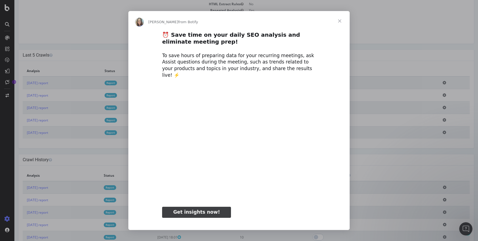
click at [338, 20] on span "Close" at bounding box center [340, 21] width 20 height 20
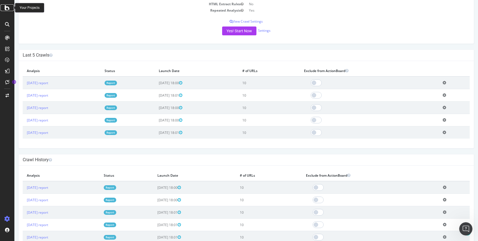
click at [5, 7] on icon at bounding box center [7, 7] width 5 height 7
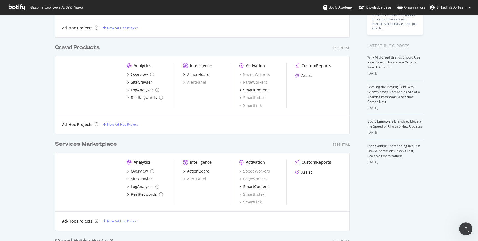
scroll to position [96, 0]
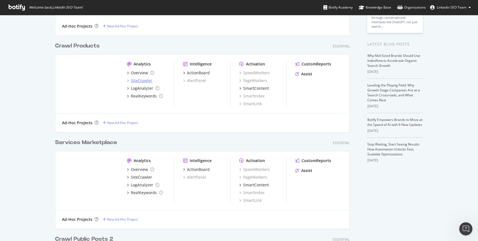
click at [133, 79] on div "SiteCrawler" at bounding box center [141, 81] width 21 height 6
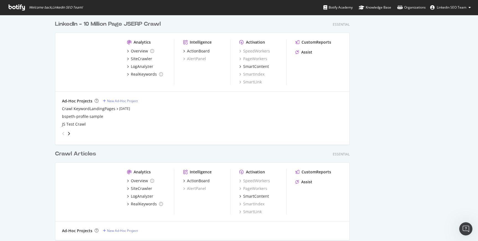
scroll to position [989, 0]
click at [146, 58] on div "SiteCrawler" at bounding box center [141, 59] width 21 height 6
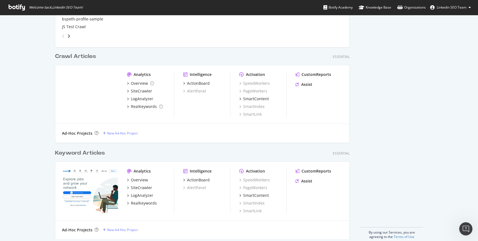
scroll to position [1094, 0]
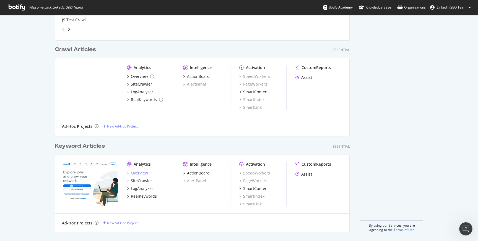
click at [142, 174] on div "Overview" at bounding box center [139, 174] width 17 height 6
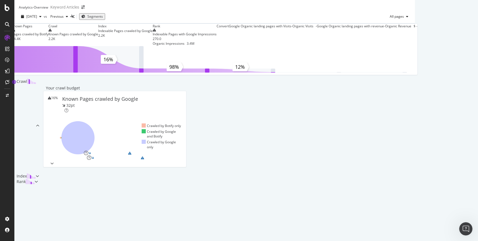
click at [31, 152] on div "Known Pages Pages crawled by Botify 14.4K Crawl Known Pages crawled by Google 2…" at bounding box center [214, 104] width 400 height 161
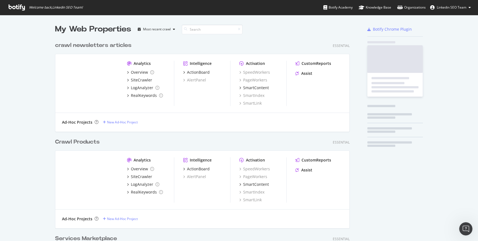
scroll to position [241, 478]
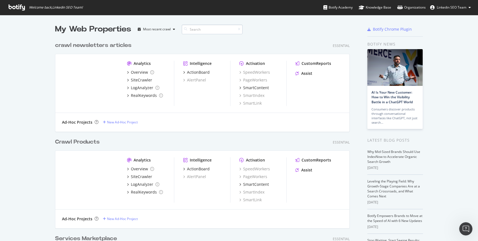
click at [198, 30] on input at bounding box center [212, 30] width 61 height 10
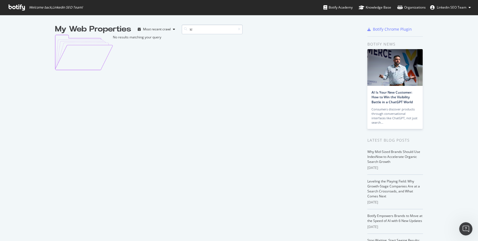
type input "k"
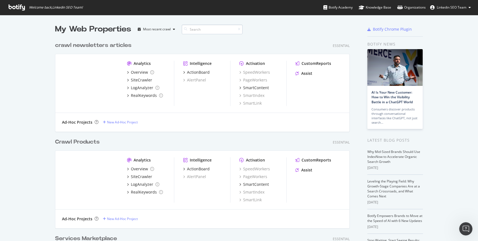
scroll to position [1291, 299]
click at [145, 80] on div "Overview SiteCrawler LogAnalyzer RealKeywords" at bounding box center [150, 84] width 47 height 29
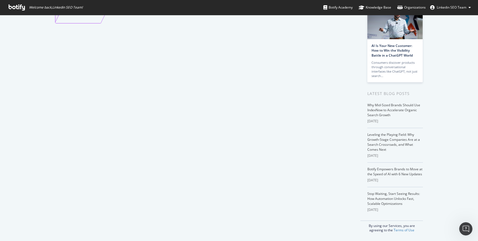
scroll to position [0, 0]
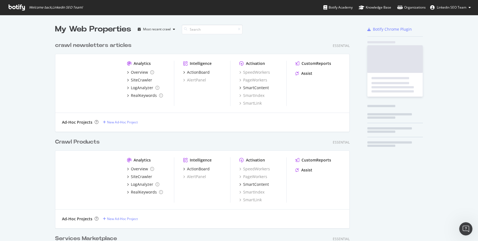
scroll to position [241, 478]
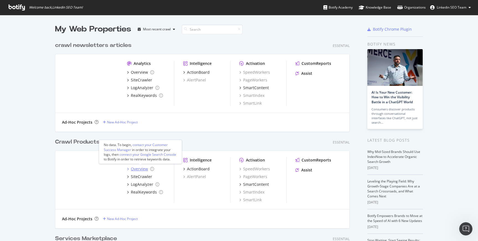
click at [142, 171] on div "Overview" at bounding box center [139, 169] width 17 height 6
click at [134, 177] on div "SiteCrawler" at bounding box center [141, 177] width 21 height 6
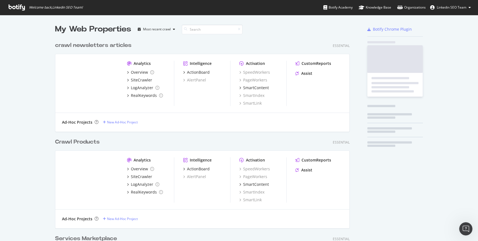
scroll to position [241, 478]
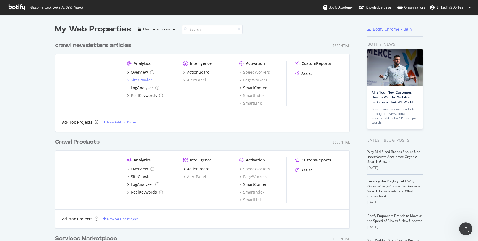
click at [137, 82] on div "SiteCrawler" at bounding box center [141, 80] width 21 height 6
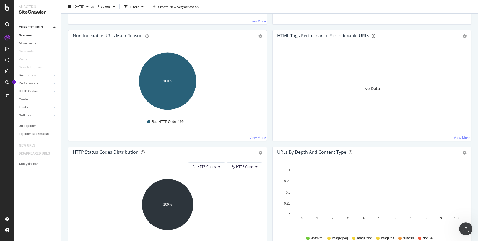
scroll to position [170, 0]
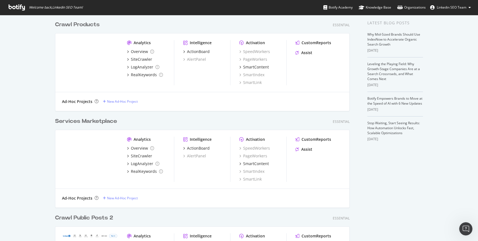
scroll to position [130, 0]
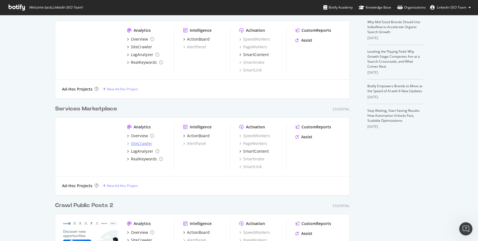
click at [135, 146] on div "SiteCrawler" at bounding box center [141, 144] width 21 height 6
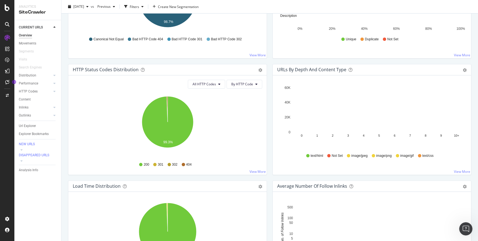
scroll to position [254, 0]
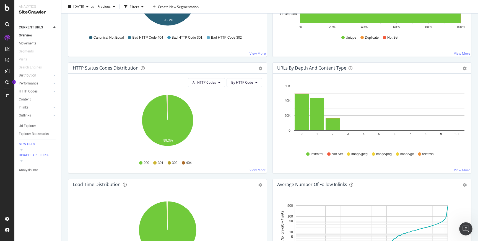
click at [271, 66] on div "URLs by Depth and Content Type Bar (by Value) Bar (by Percentage) Table Export …" at bounding box center [372, 120] width 204 height 117
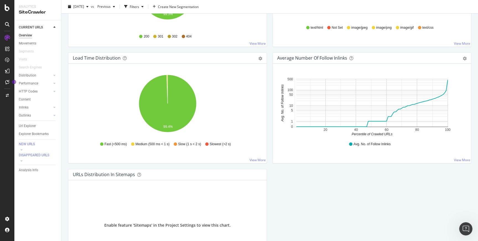
scroll to position [381, 0]
